Goal: Task Accomplishment & Management: Manage account settings

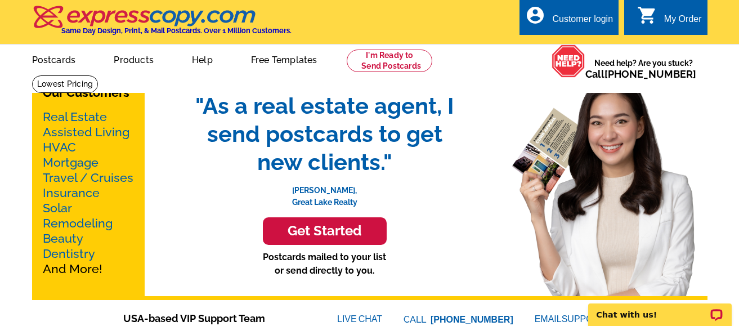
click at [593, 23] on div "Customer login" at bounding box center [582, 22] width 61 height 16
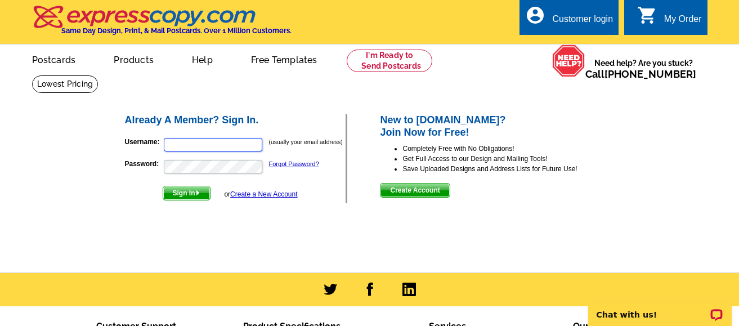
type input "[PERSON_NAME][EMAIL_ADDRESS][DOMAIN_NAME]"
click at [188, 194] on span "Sign In" at bounding box center [186, 193] width 47 height 14
